Goal: Find specific page/section: Find specific page/section

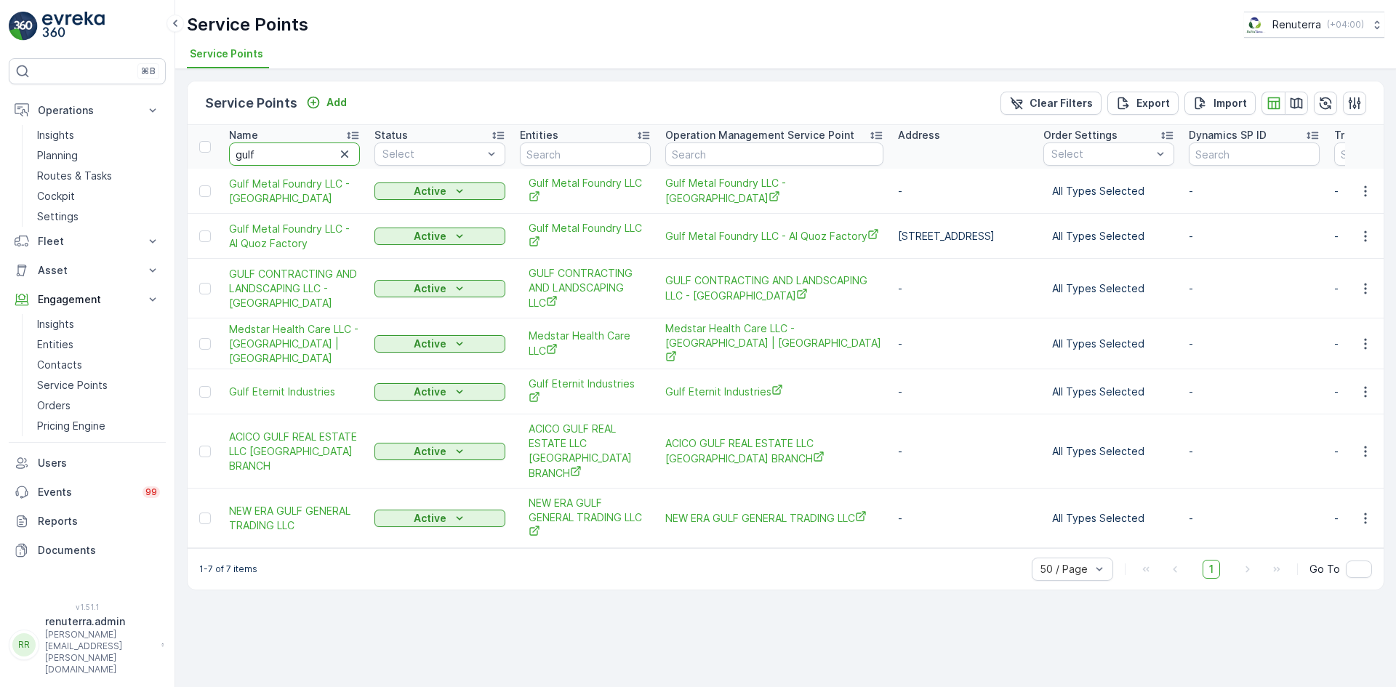
click at [281, 162] on input "gulf" at bounding box center [294, 154] width 131 height 23
type input "g"
type input "zal"
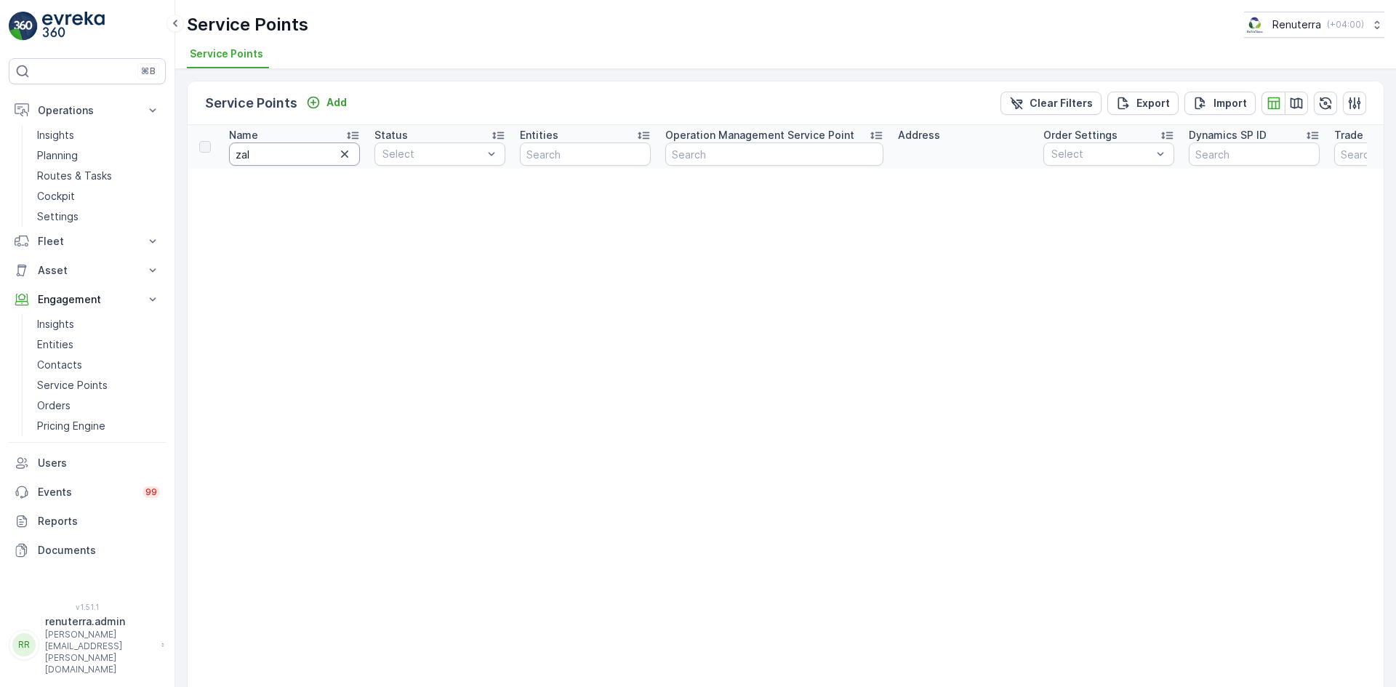
click at [277, 155] on input "zal" at bounding box center [294, 154] width 131 height 23
type input "z"
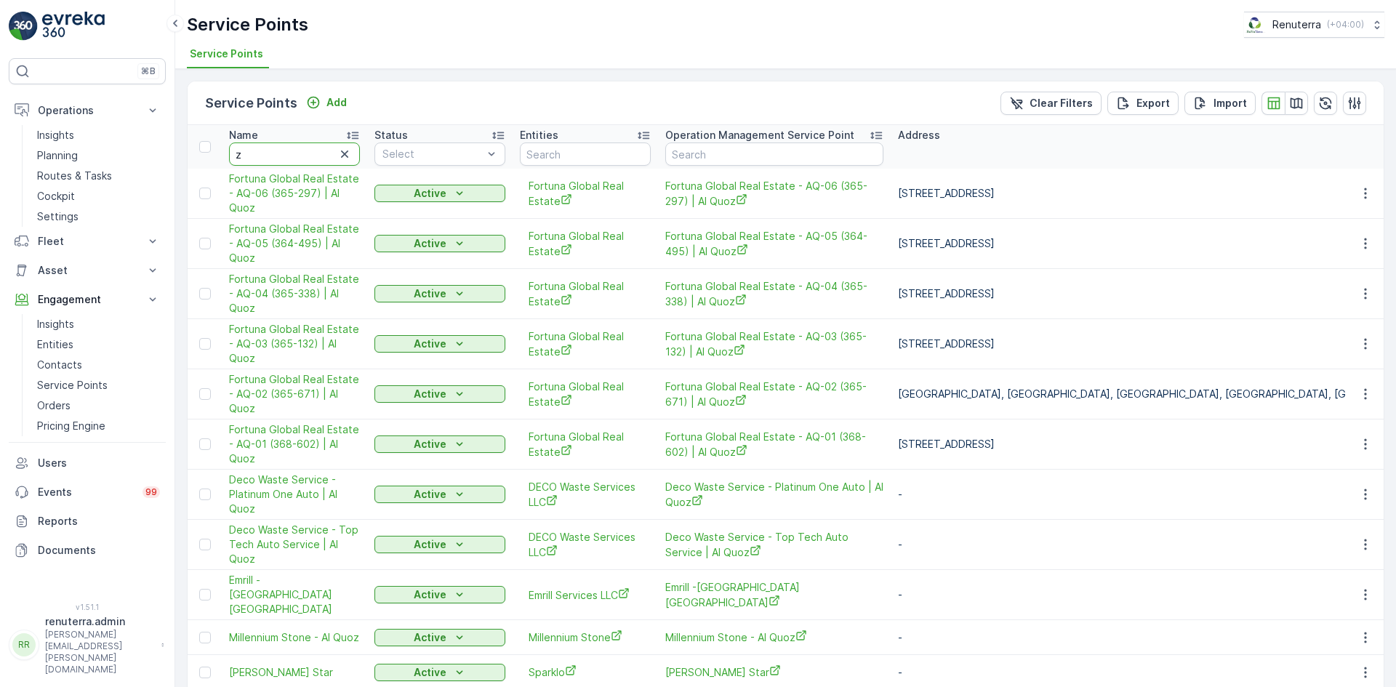
click at [269, 161] on input "z" at bounding box center [294, 154] width 131 height 23
type input "zabe"
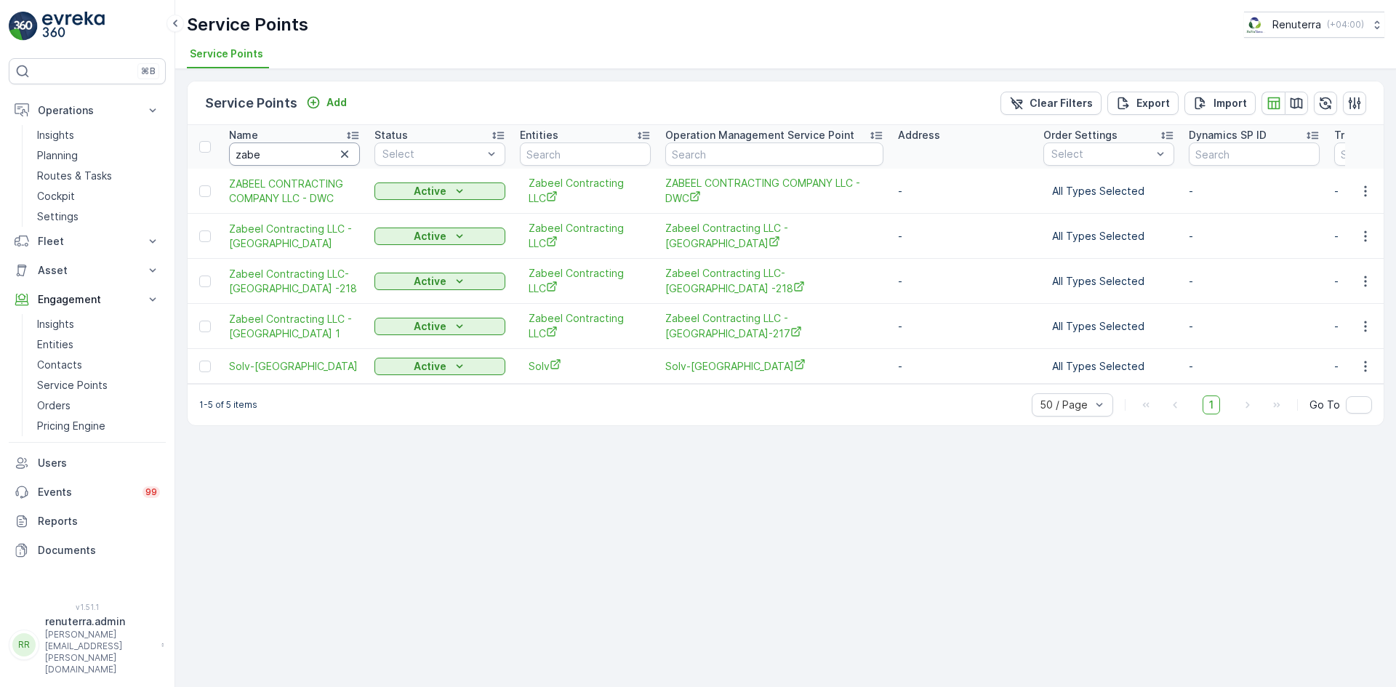
click at [276, 159] on input "zabe" at bounding box center [294, 154] width 131 height 23
type input "z"
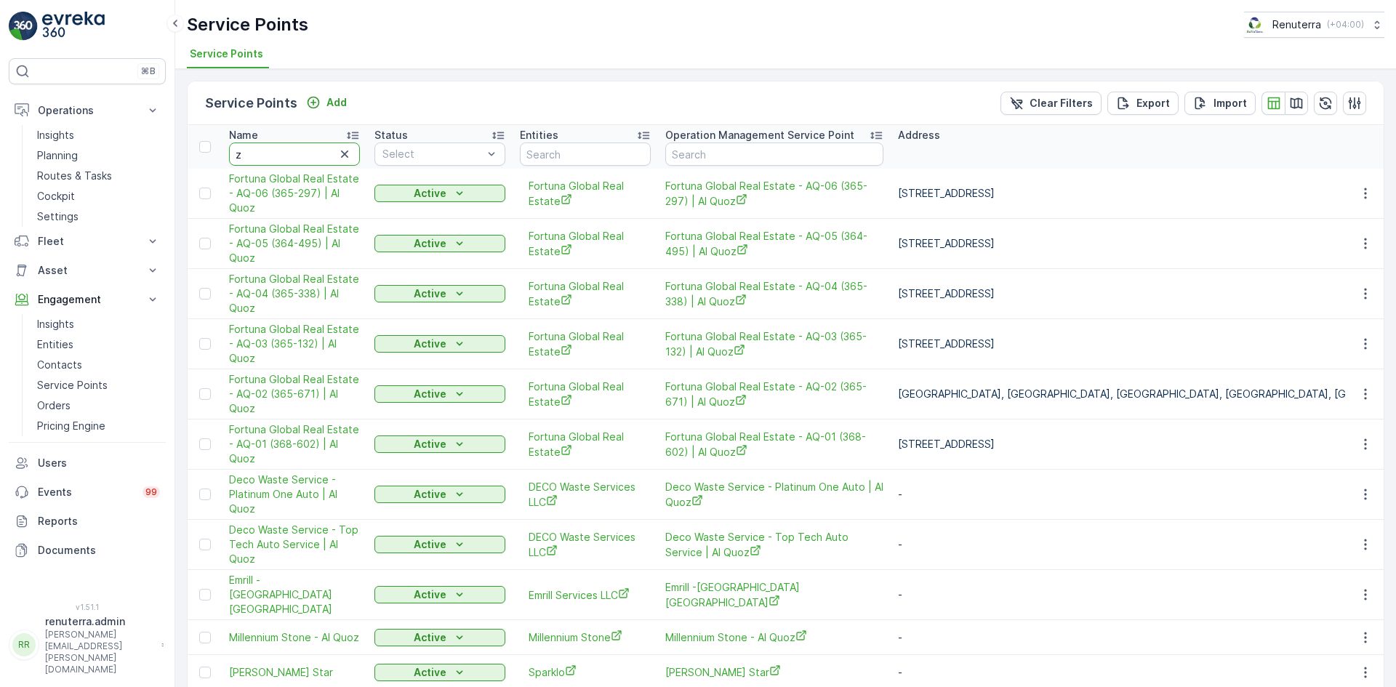
click at [315, 148] on input "z" at bounding box center [294, 154] width 131 height 23
type input "za"
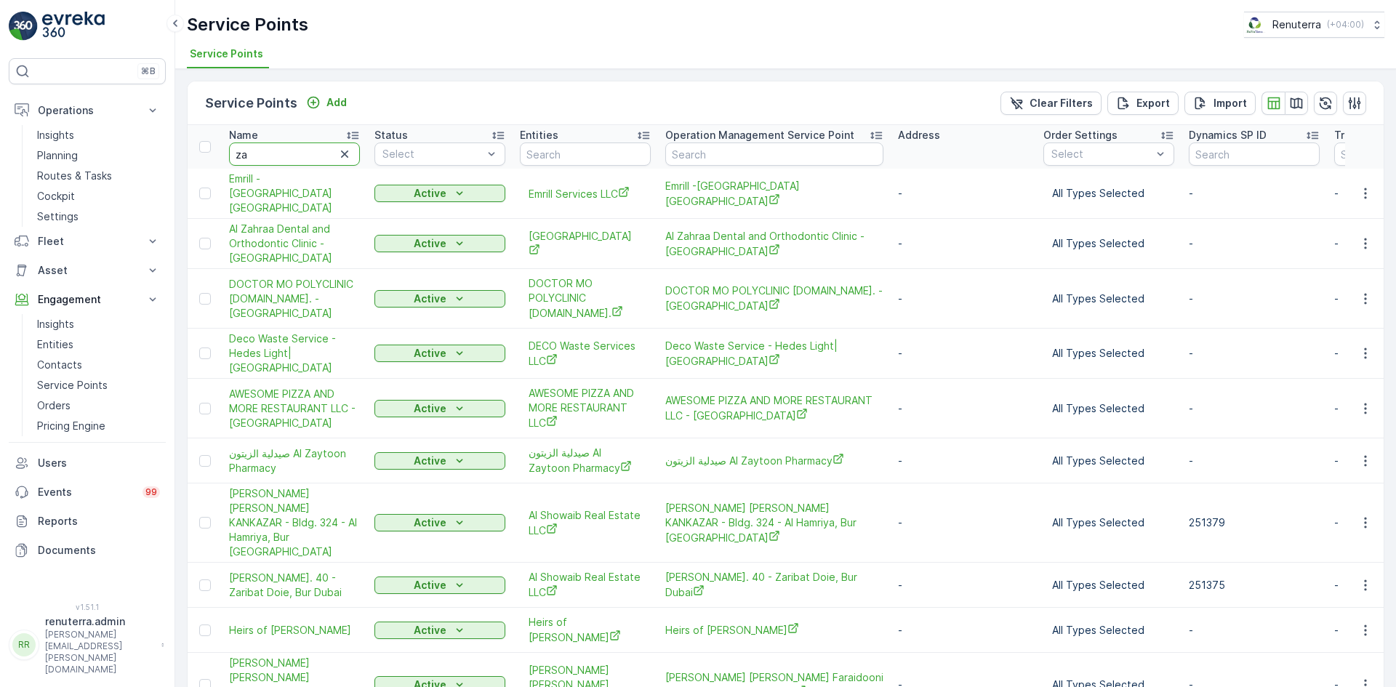
type input "zah"
